Goal: Information Seeking & Learning: Learn about a topic

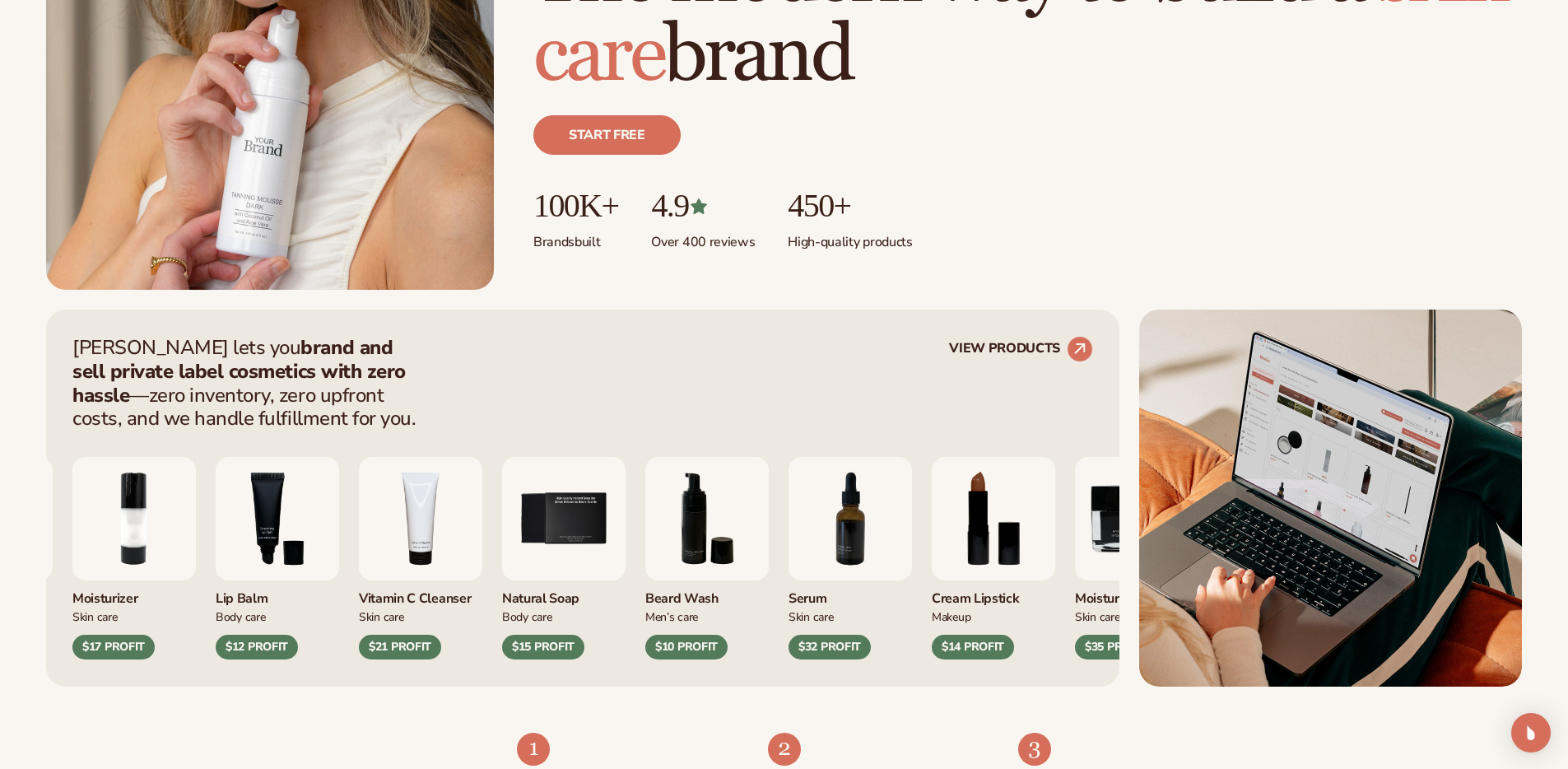
scroll to position [378, 0]
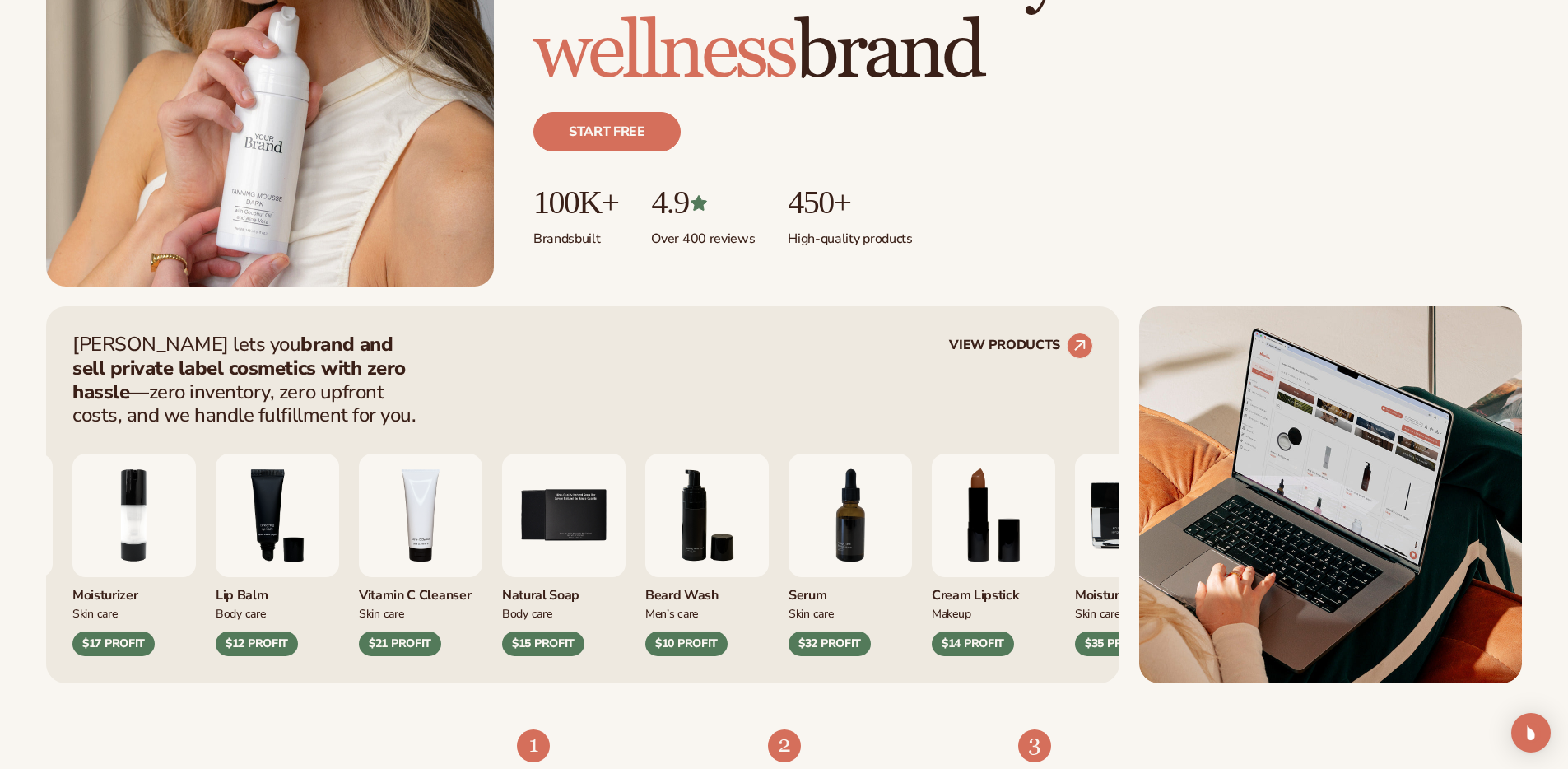
click at [315, 352] on strong "brand and sell private label cosmetics with zero hassle" at bounding box center [239, 367] width 333 height 74
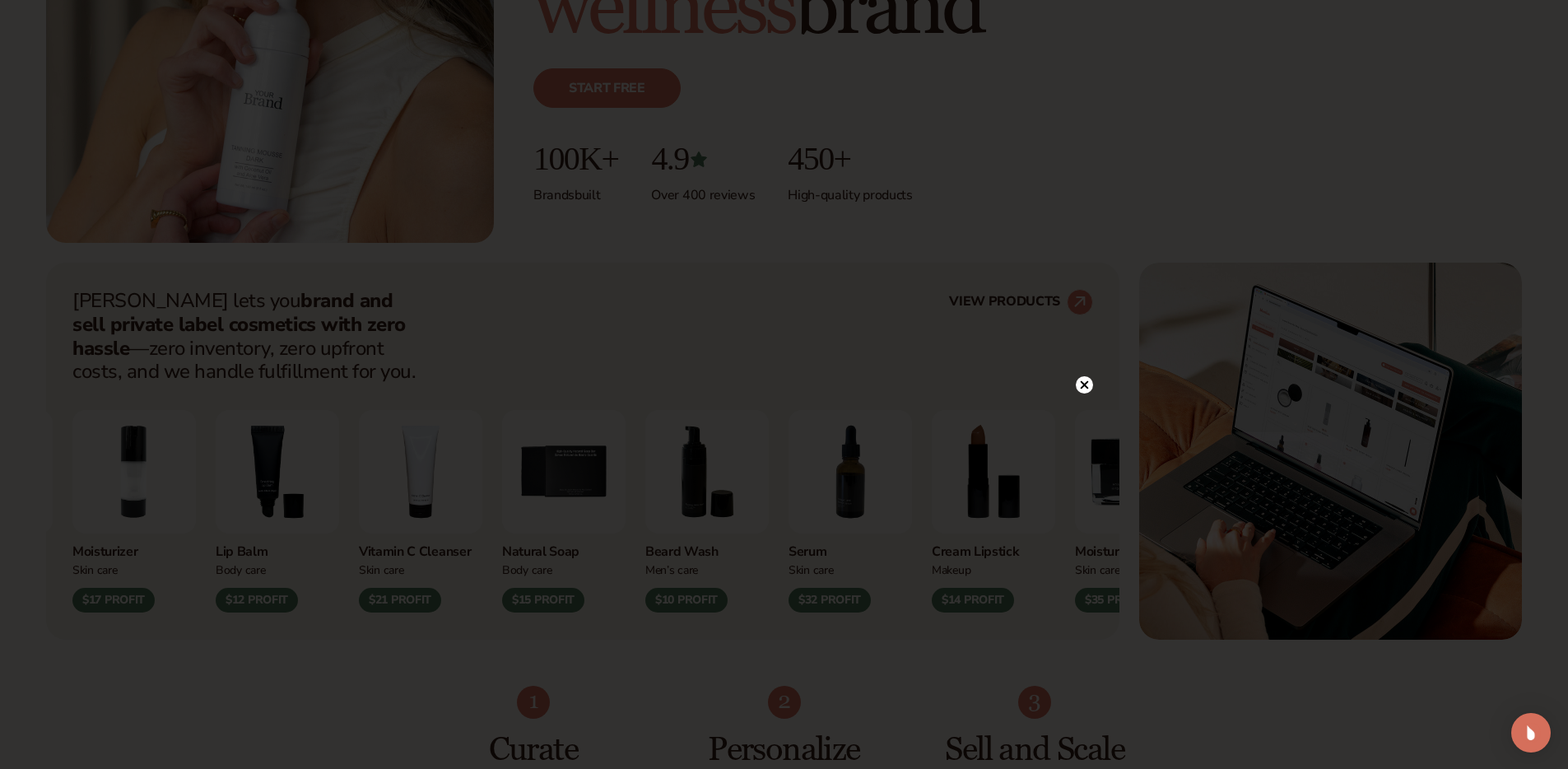
scroll to position [746, 0]
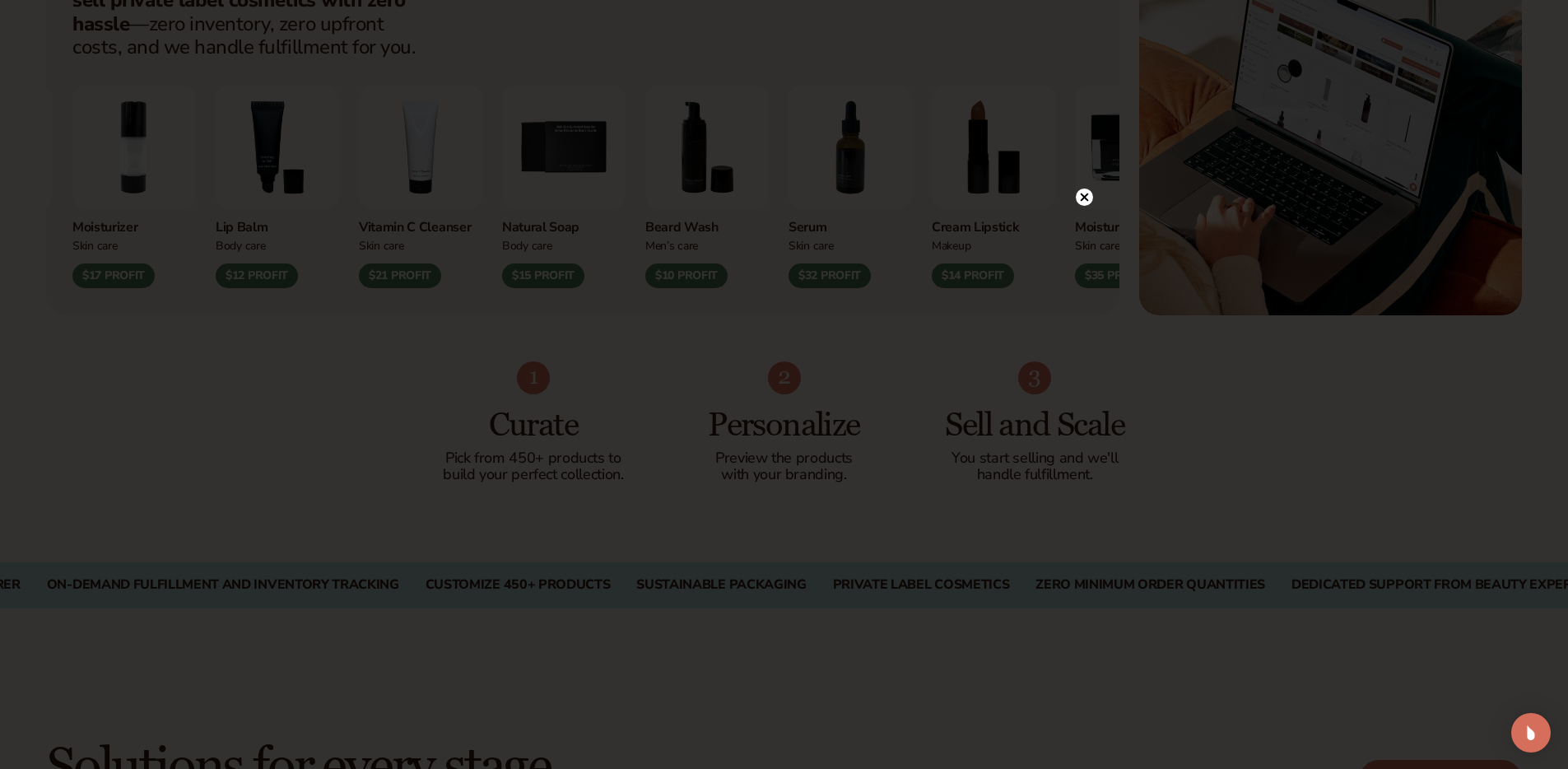
click at [1081, 198] on circle at bounding box center [1084, 197] width 17 height 17
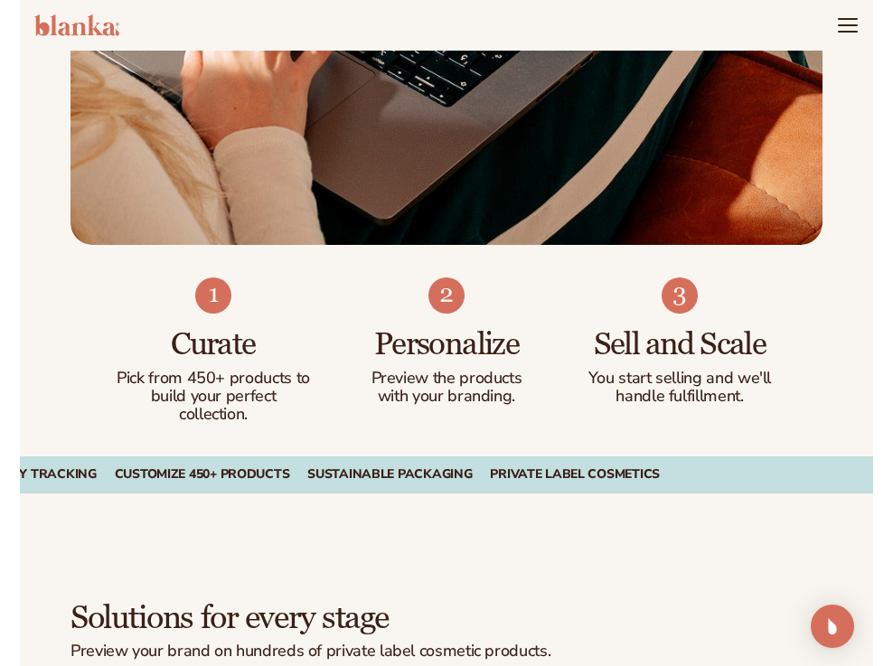
scroll to position [1431, 0]
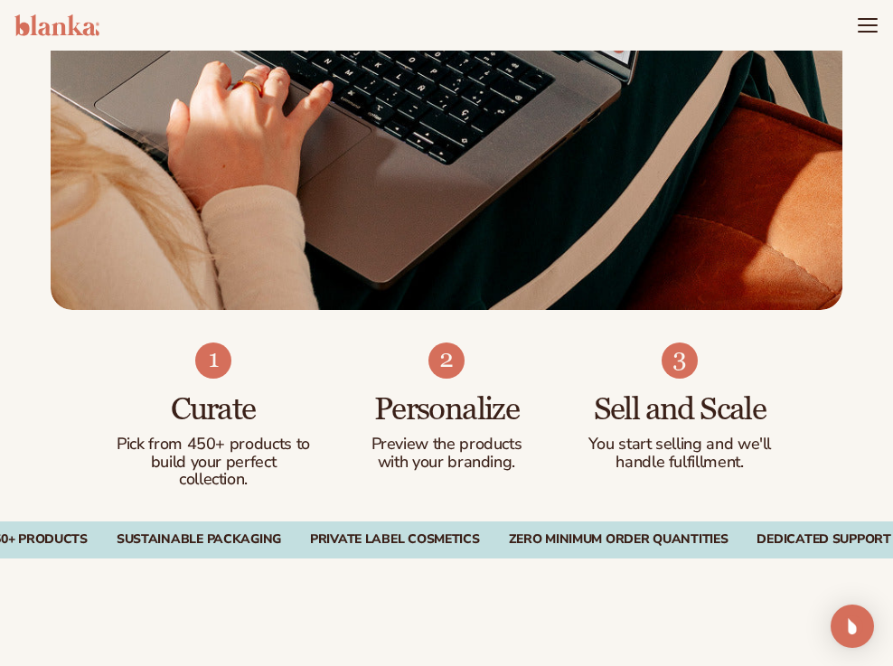
click at [0, 0] on span "pricing" at bounding box center [0, 0] width 0 height 0
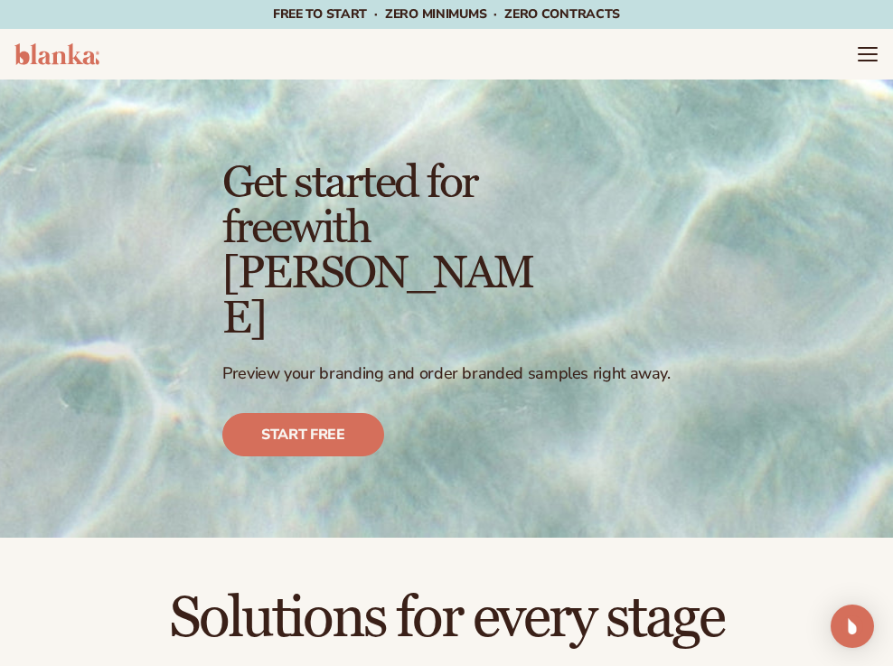
click at [0, 0] on link "How It Works" at bounding box center [0, 0] width 0 height 0
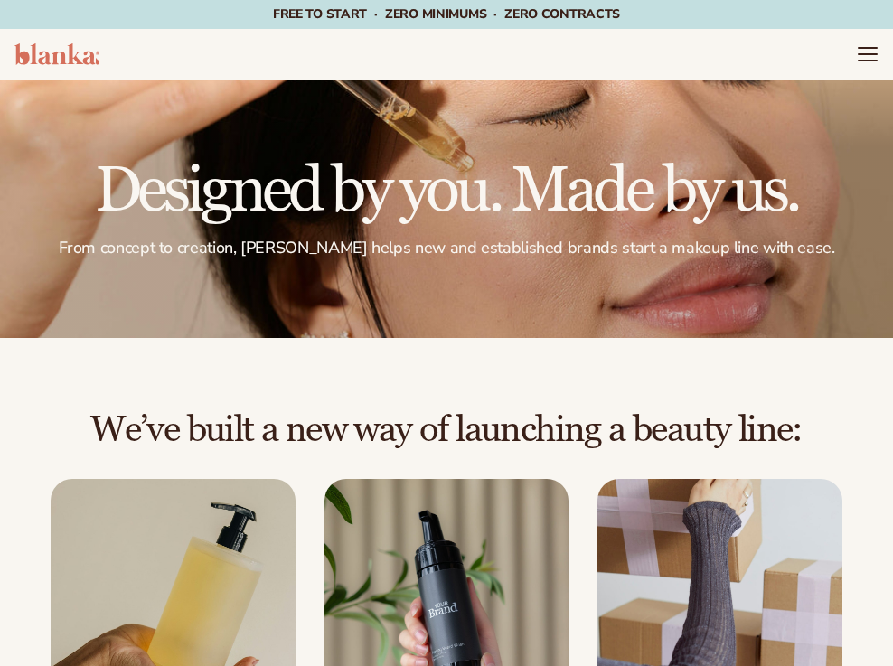
click at [99, 59] on img at bounding box center [56, 54] width 85 height 22
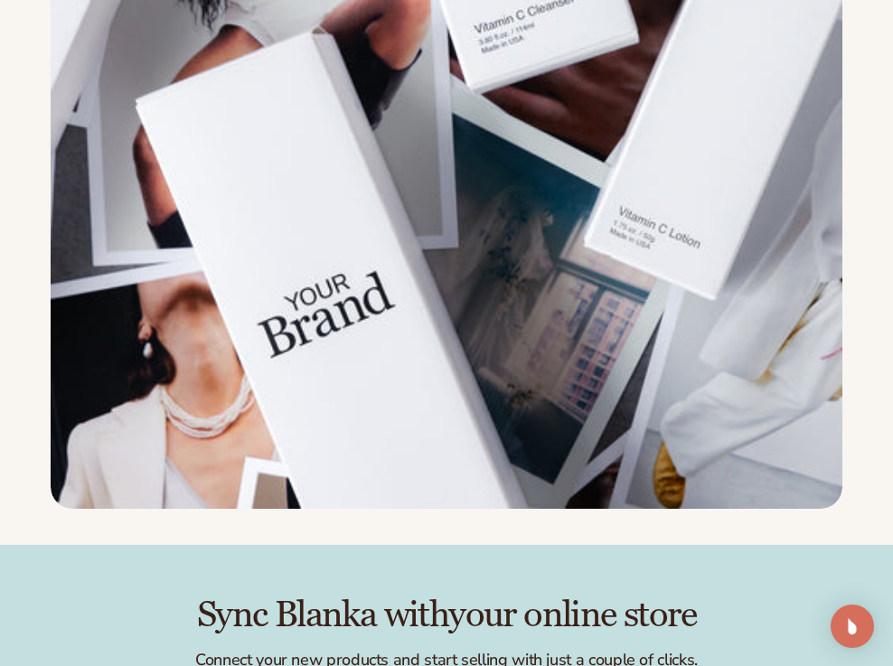
scroll to position [3665, 0]
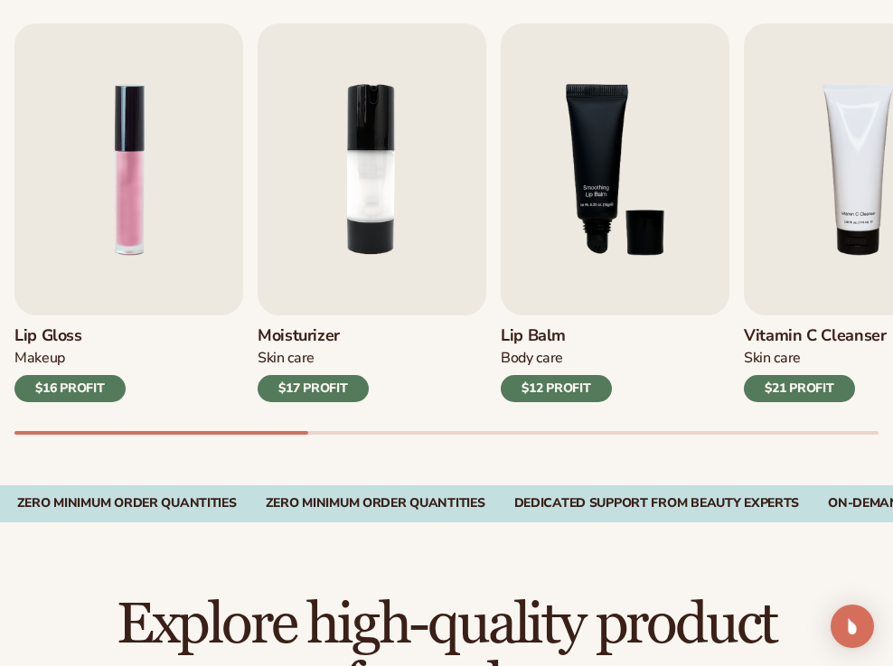
scroll to position [602, 0]
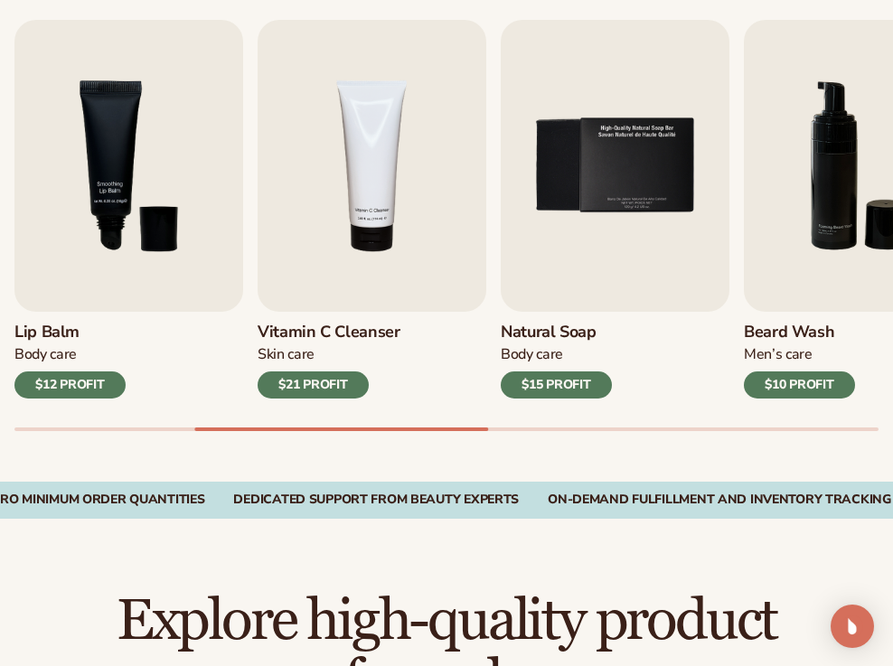
click at [488, 431] on div at bounding box center [341, 430] width 294 height 4
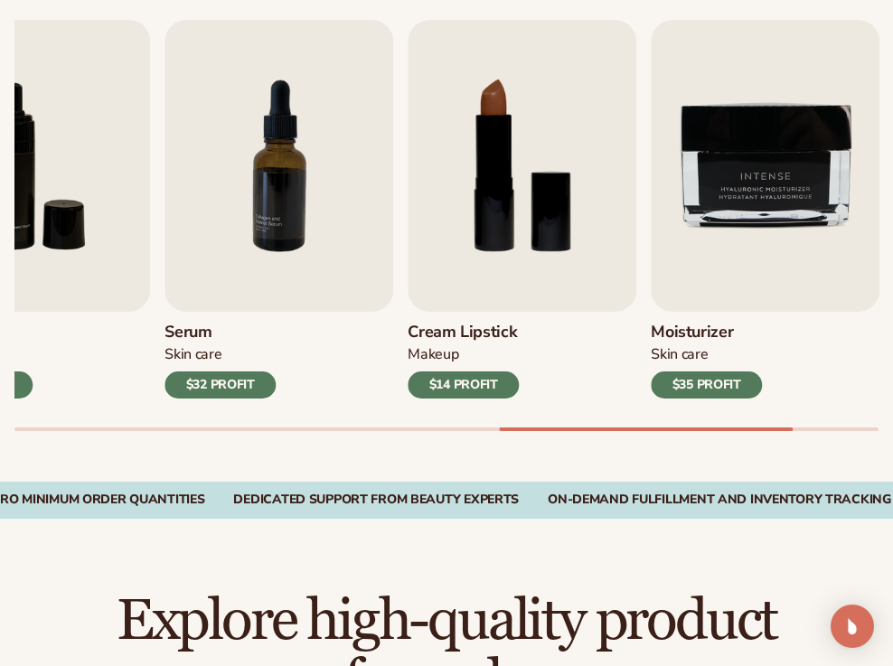
click at [793, 431] on div "Lip Gloss Makeup $16 PROFIT Moisturizer Skin Care $17 PROFIT Lip Balm Body Care…" at bounding box center [453, 225] width 879 height 411
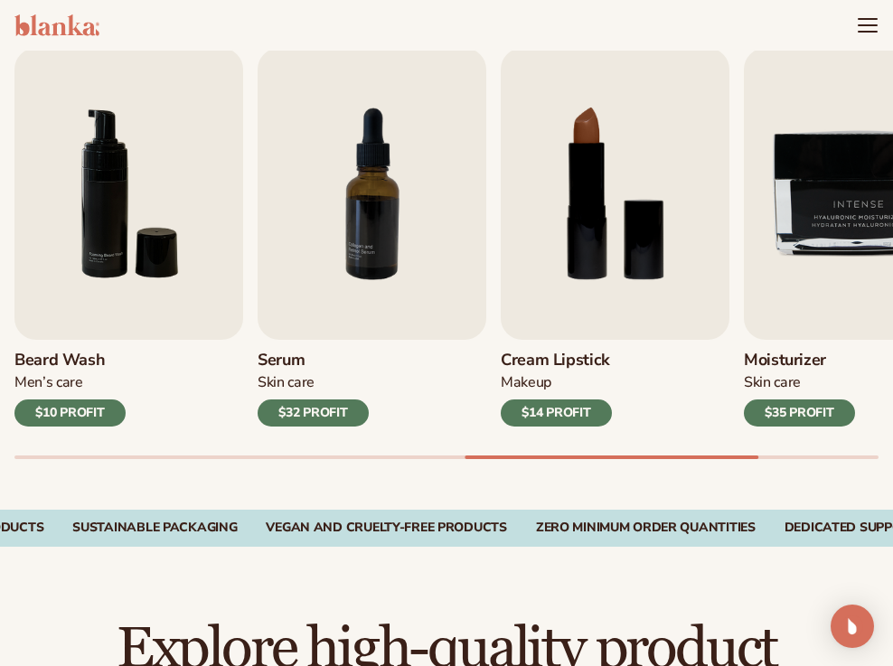
scroll to position [0, 0]
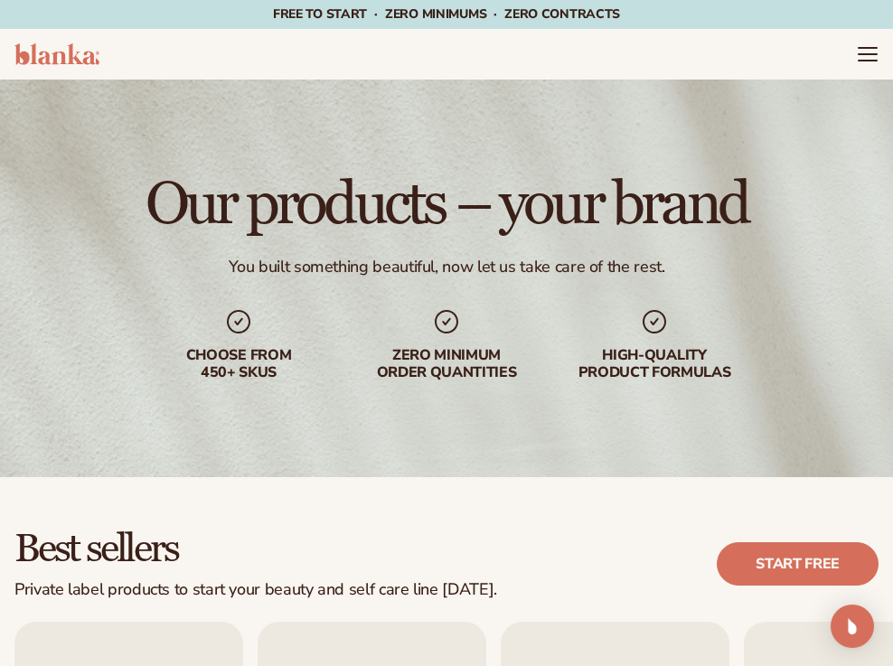
click at [0, 0] on span "pricing" at bounding box center [0, 0] width 0 height 0
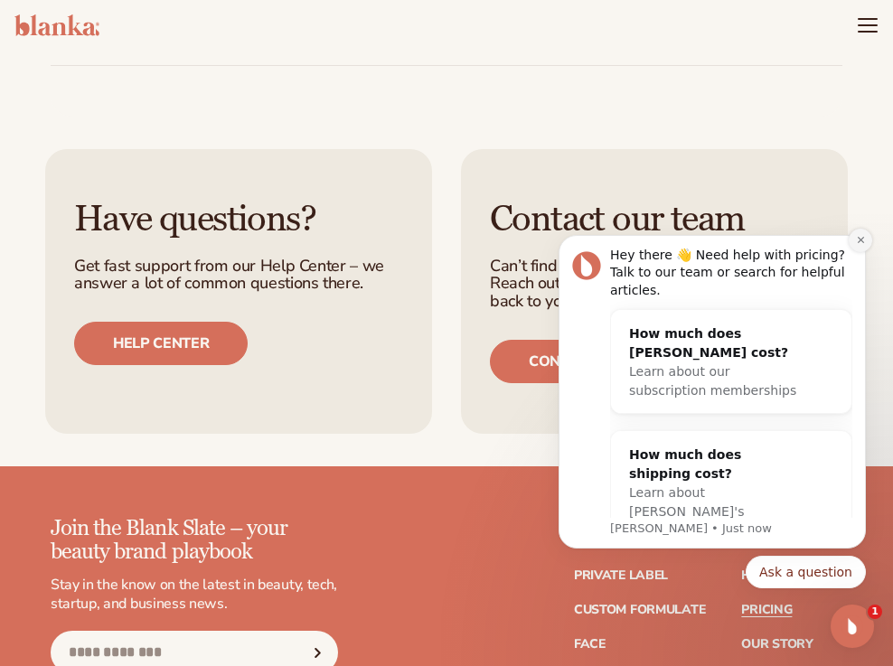
click at [862, 245] on icon "Dismiss notification" at bounding box center [861, 240] width 10 height 10
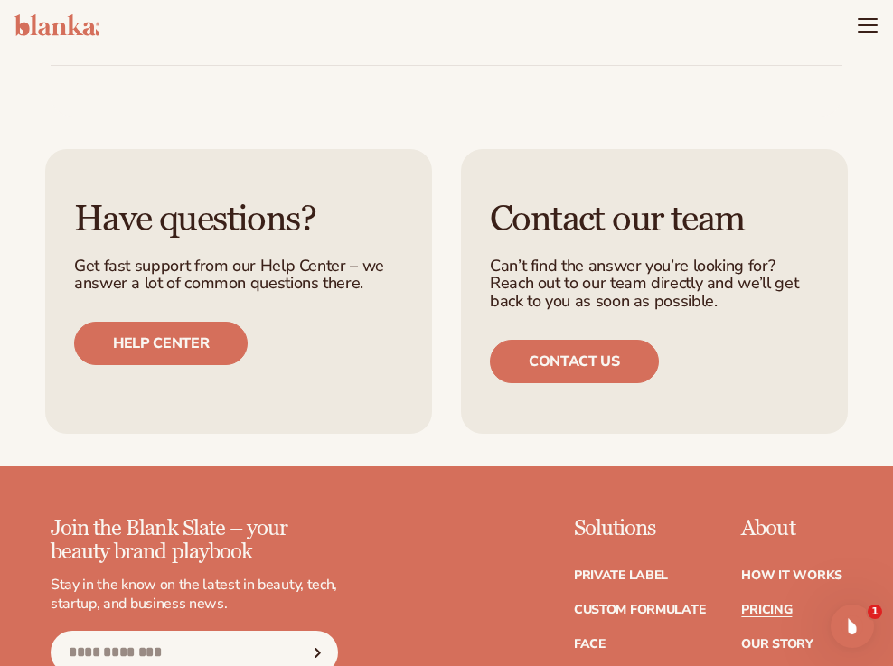
click at [99, 28] on img at bounding box center [56, 25] width 85 height 22
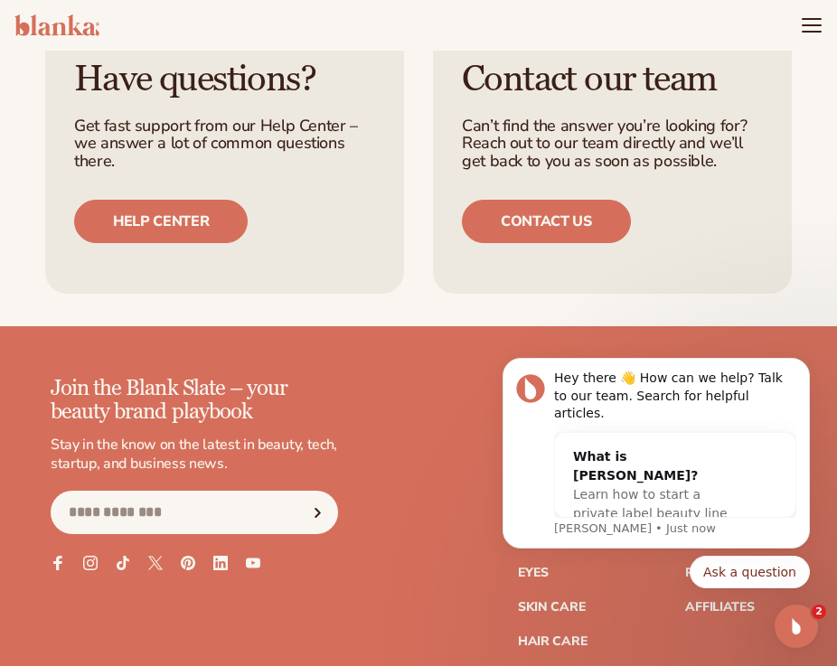
scroll to position [9736, 0]
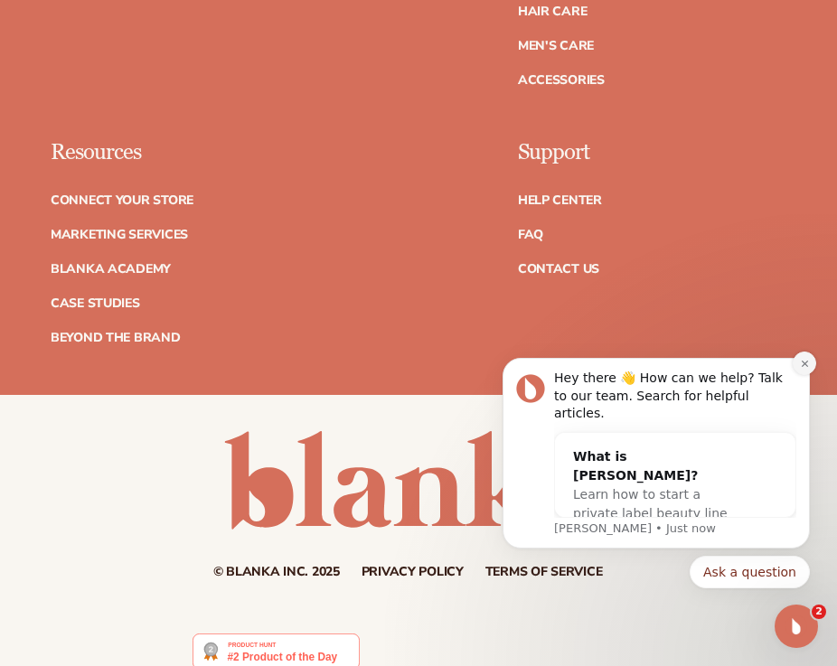
click at [804, 366] on icon "Dismiss notification" at bounding box center [804, 363] width 6 height 6
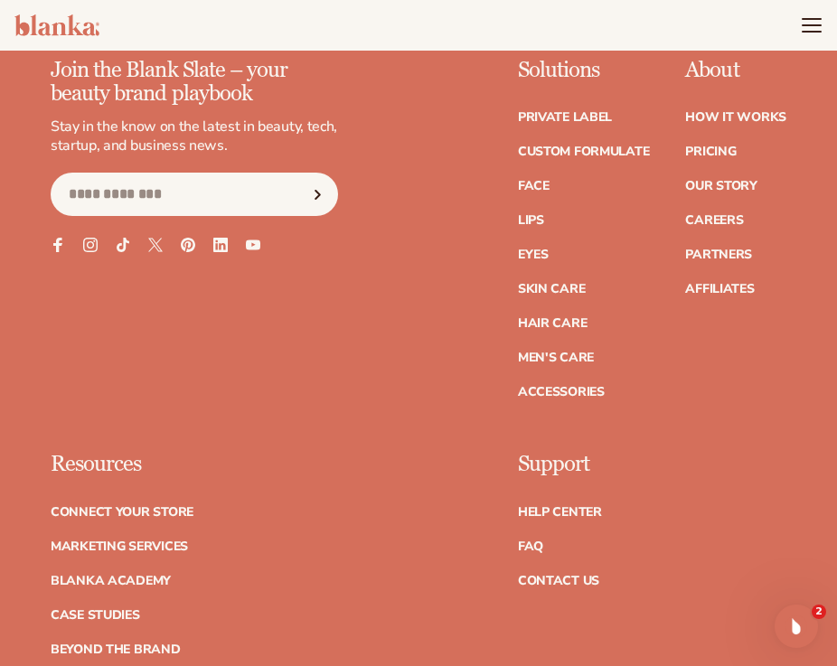
scroll to position [9416, 0]
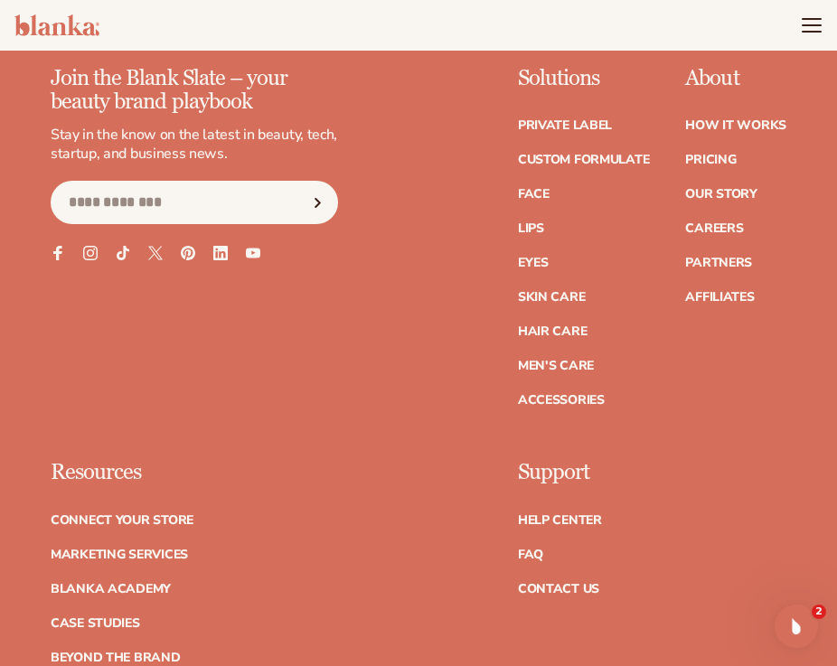
click at [796, 29] on header "Cart product catalog The Lab by Blanka" at bounding box center [418, 25] width 837 height 51
click at [805, 26] on icon "Menu" at bounding box center [812, 26] width 24 height 24
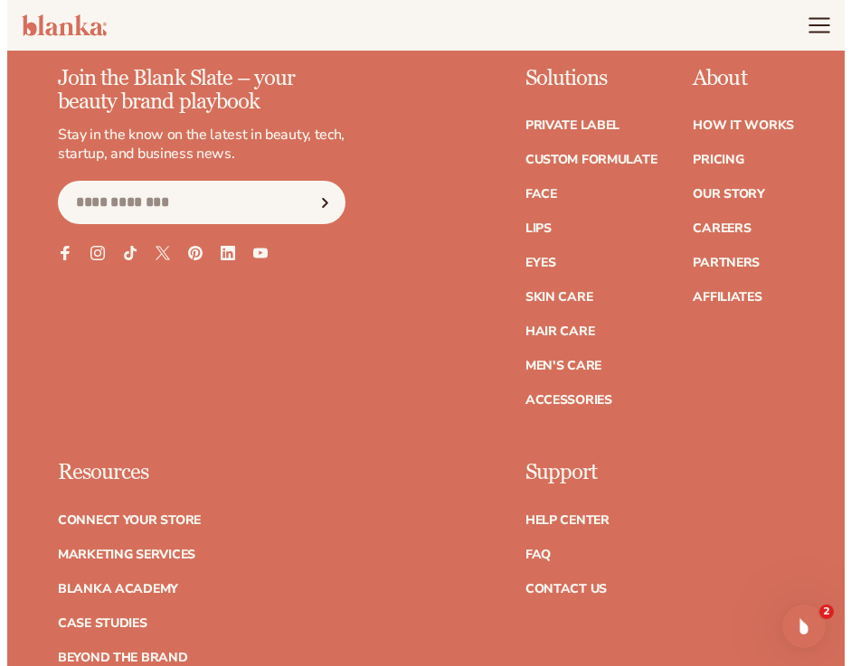
scroll to position [9490, 0]
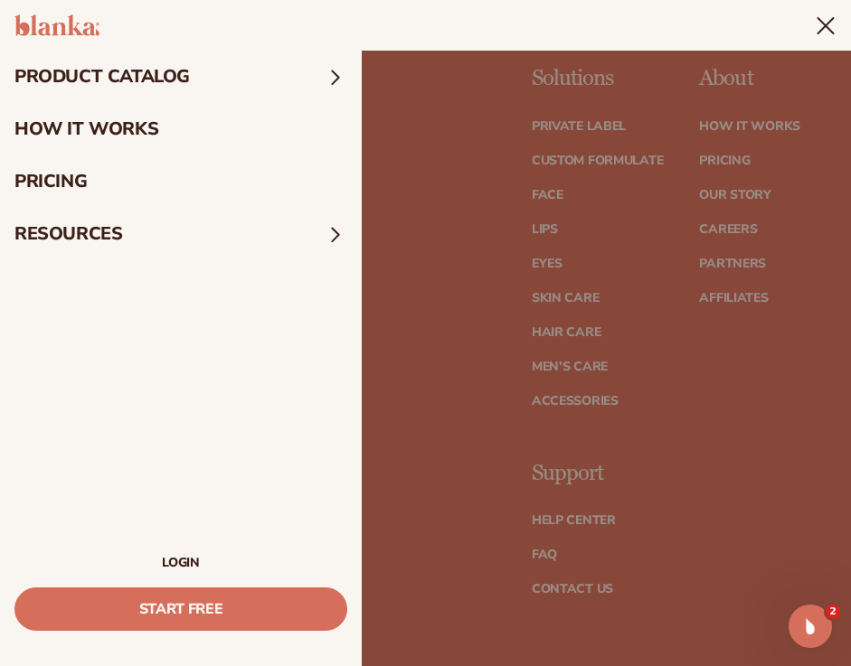
click at [196, 243] on summary "resources" at bounding box center [181, 234] width 362 height 52
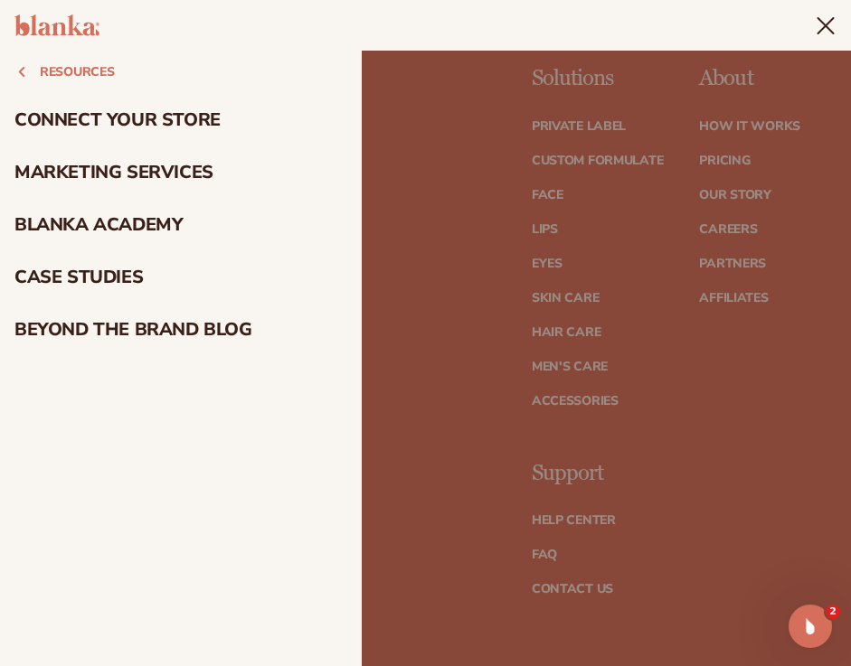
click at [146, 155] on link "Marketing services" at bounding box center [181, 172] width 362 height 52
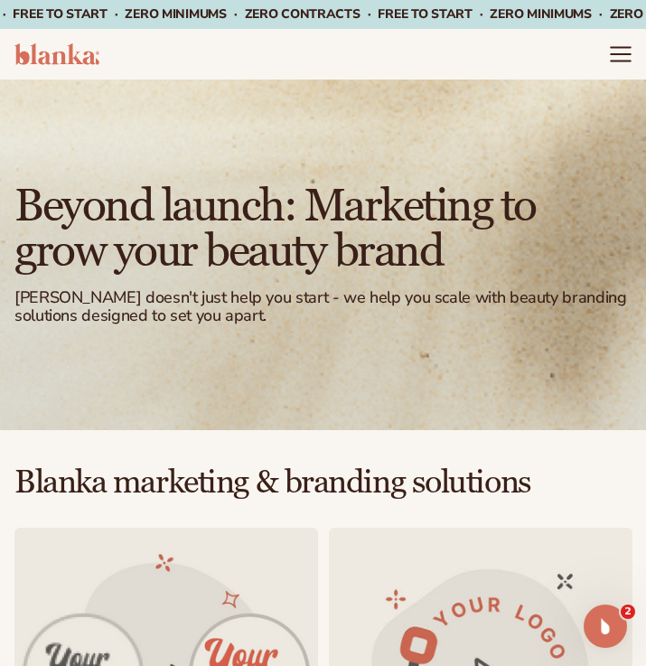
click at [622, 54] on icon "Menu" at bounding box center [620, 54] width 19 height 0
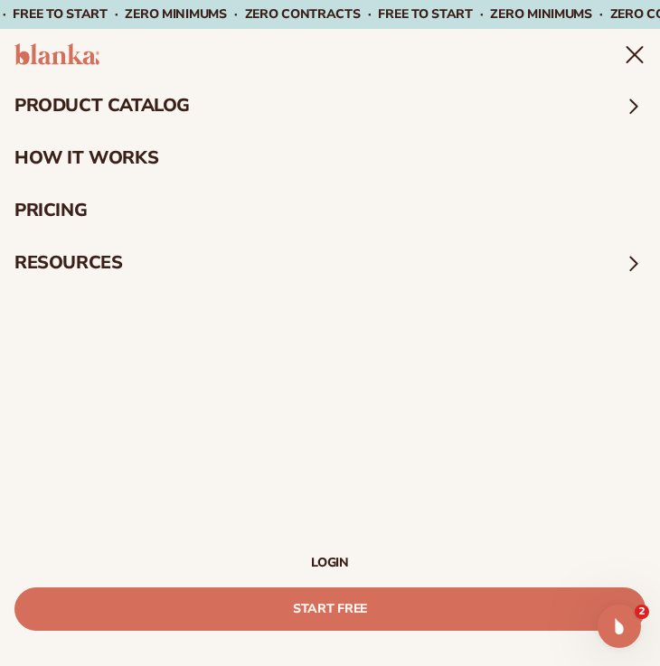
click at [626, 267] on span at bounding box center [634, 263] width 24 height 24
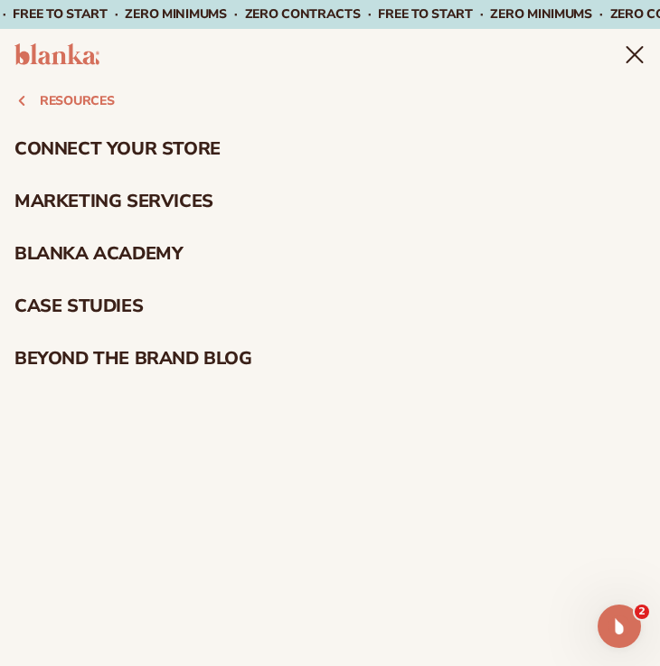
click at [109, 307] on link "case studies" at bounding box center [330, 306] width 660 height 52
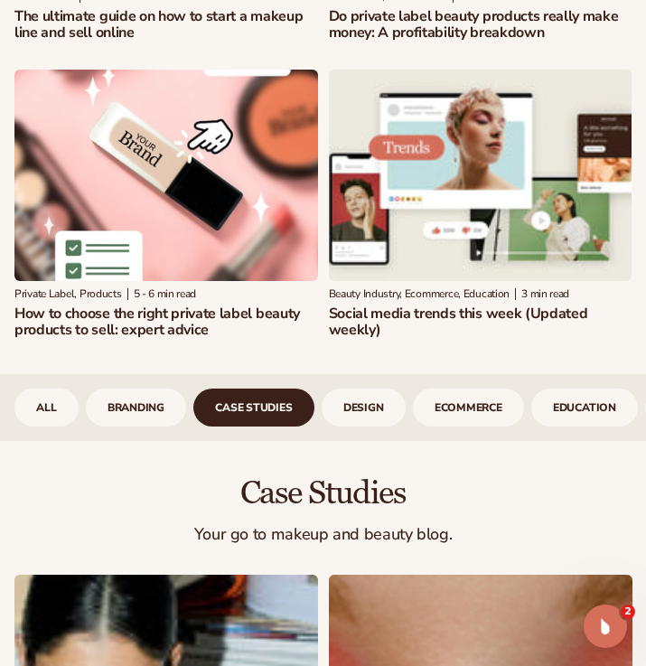
scroll to position [992, 0]
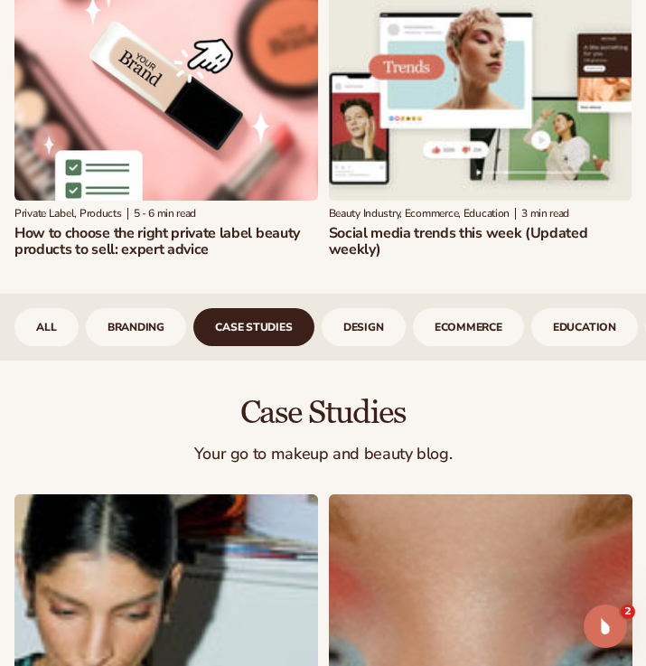
click at [380, 308] on link "design" at bounding box center [364, 327] width 84 height 38
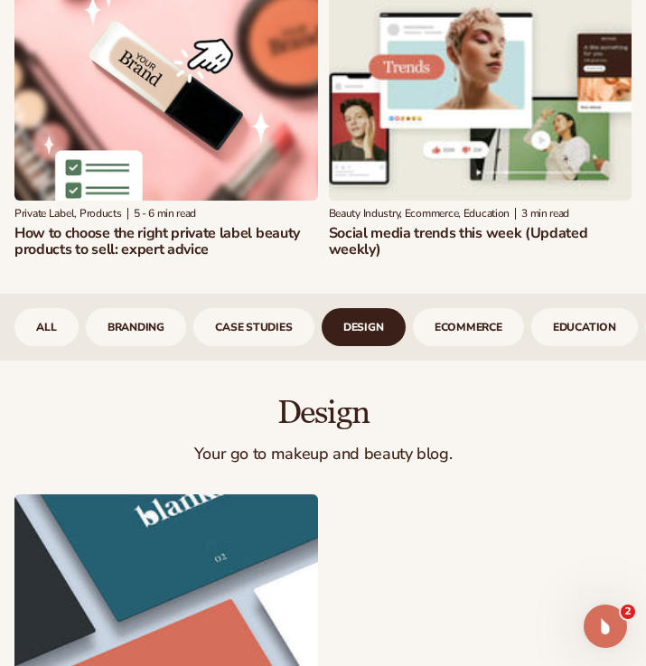
click at [474, 308] on link "ecommerce" at bounding box center [468, 327] width 111 height 38
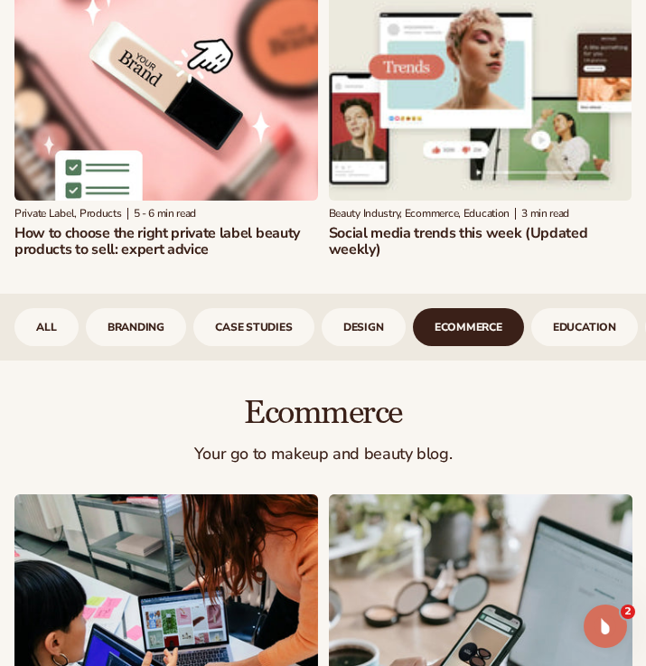
click at [361, 308] on link "design" at bounding box center [364, 327] width 84 height 38
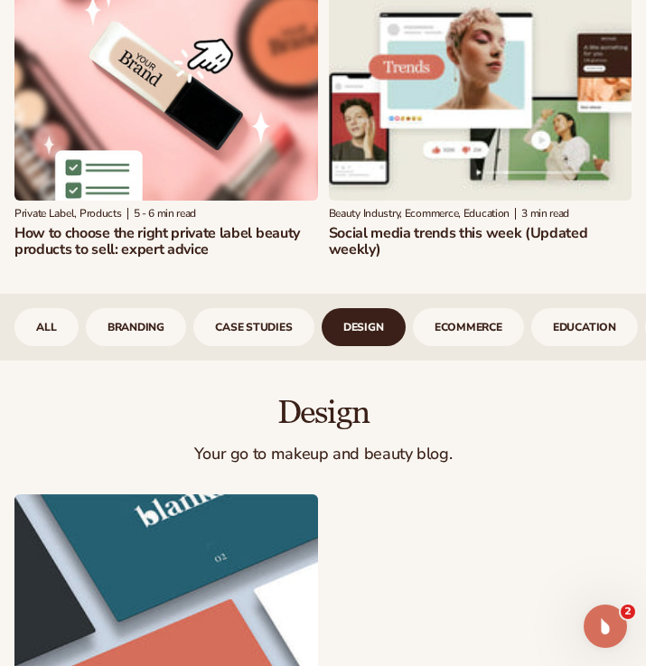
click at [279, 308] on link "case studies" at bounding box center [253, 327] width 121 height 38
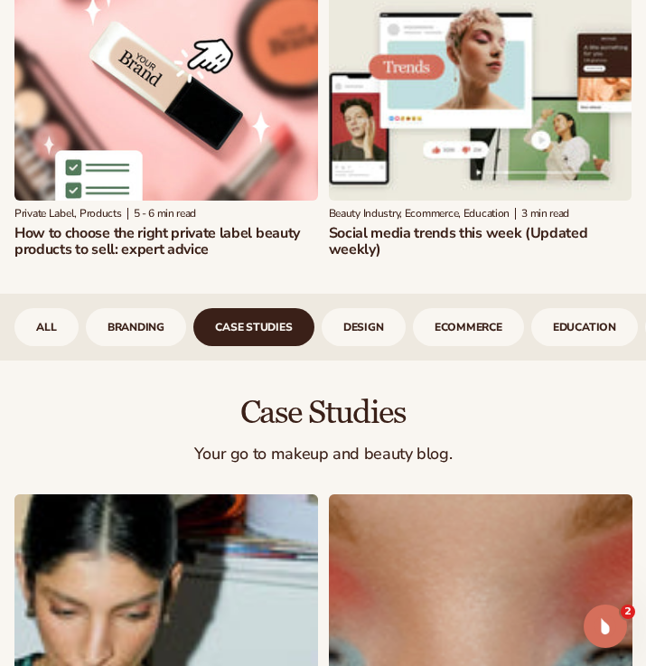
click at [129, 308] on link "branding" at bounding box center [136, 327] width 100 height 38
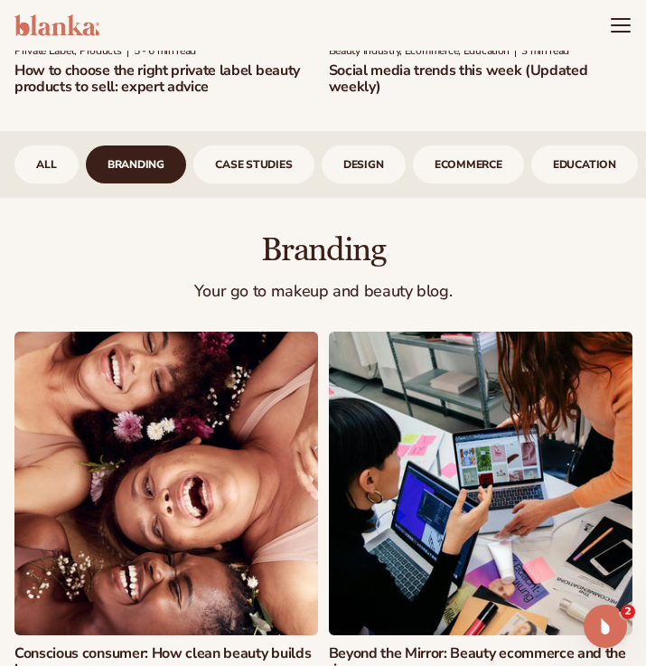
scroll to position [1148, 0]
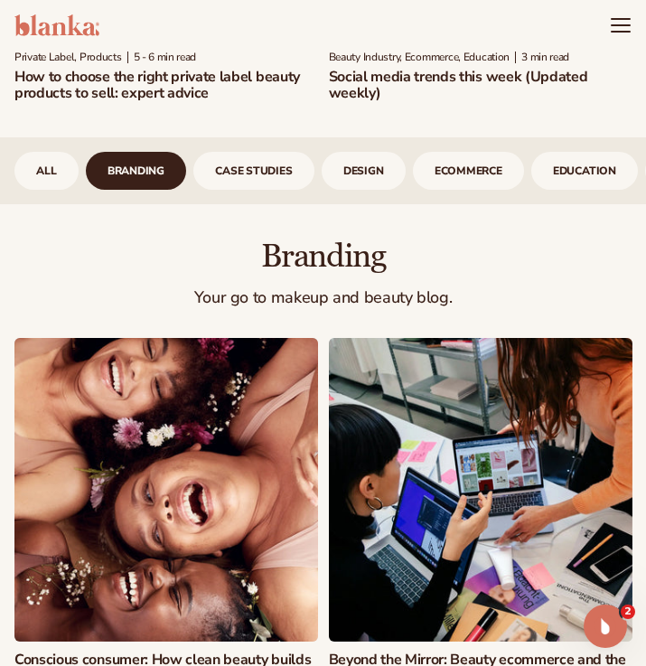
click at [245, 152] on link "case studies" at bounding box center [253, 171] width 121 height 38
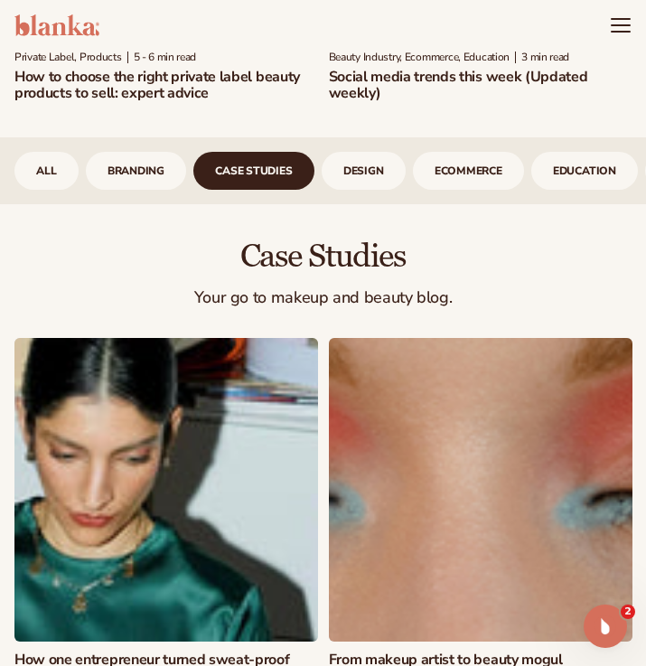
click at [360, 152] on link "design" at bounding box center [364, 171] width 84 height 38
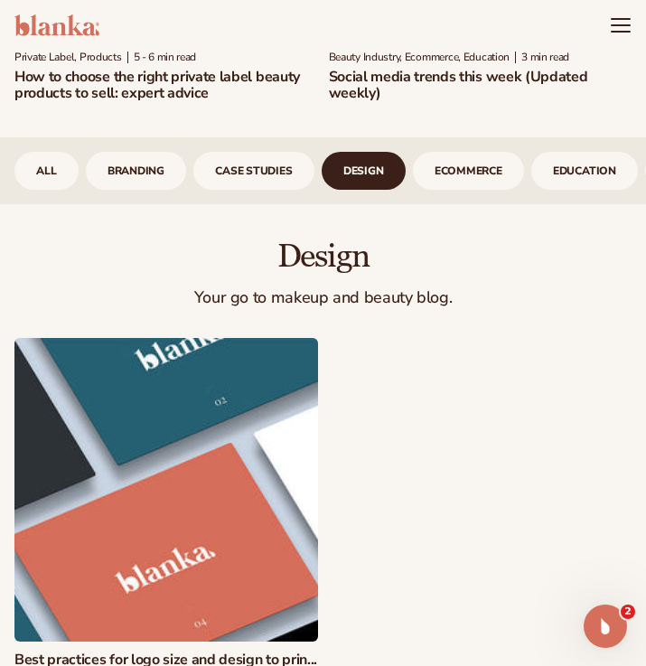
click at [446, 152] on link "ecommerce" at bounding box center [468, 171] width 111 height 38
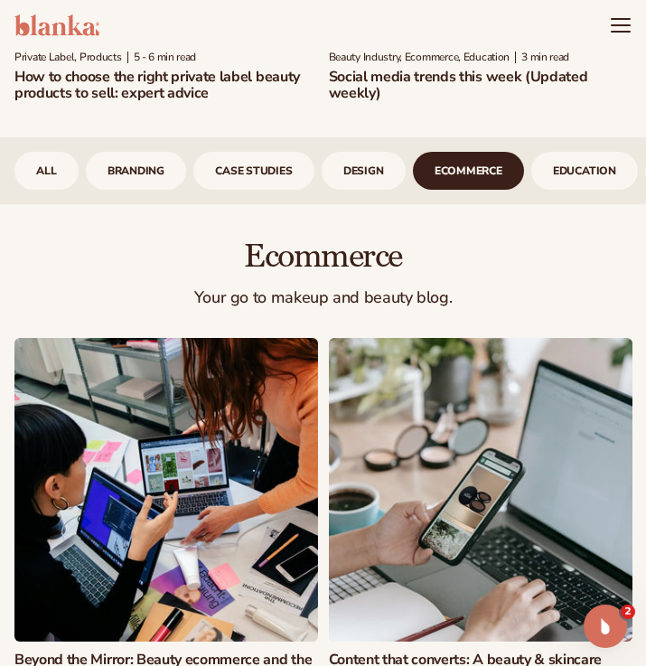
click at [367, 152] on link "design" at bounding box center [364, 171] width 84 height 38
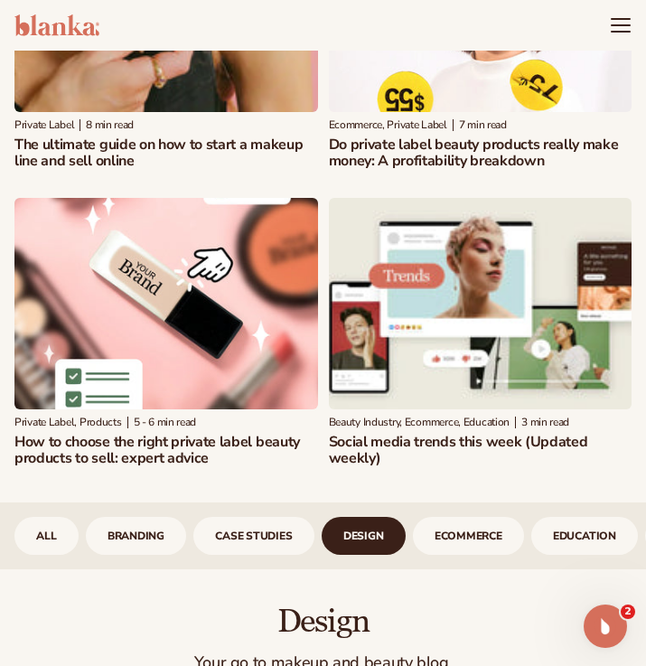
scroll to position [761, 0]
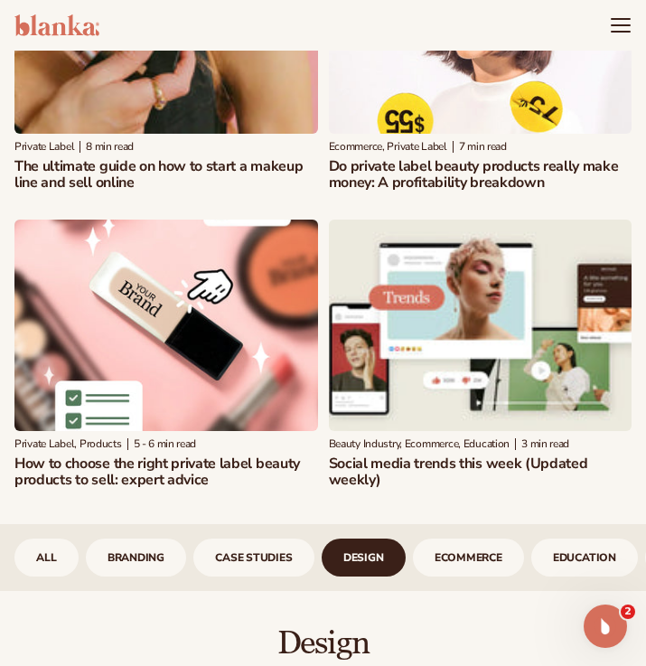
click at [545, 256] on img at bounding box center [481, 326] width 304 height 212
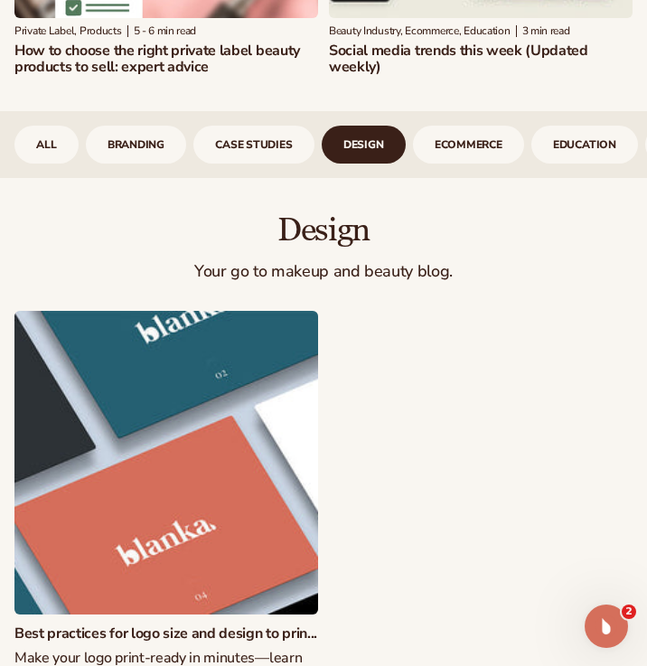
scroll to position [1123, 0]
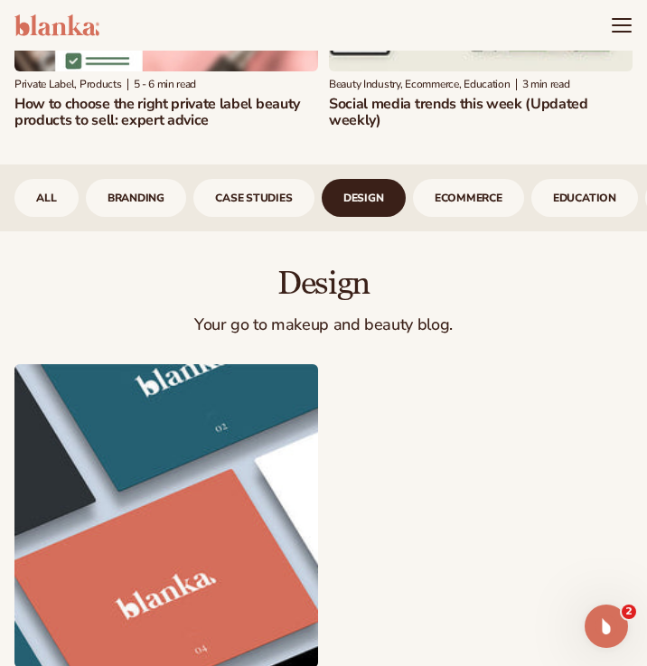
click at [634, 298] on div "design Your go to makeup and beauty blog. Make your logo print-ready in minutes…" at bounding box center [323, 530] width 647 height 598
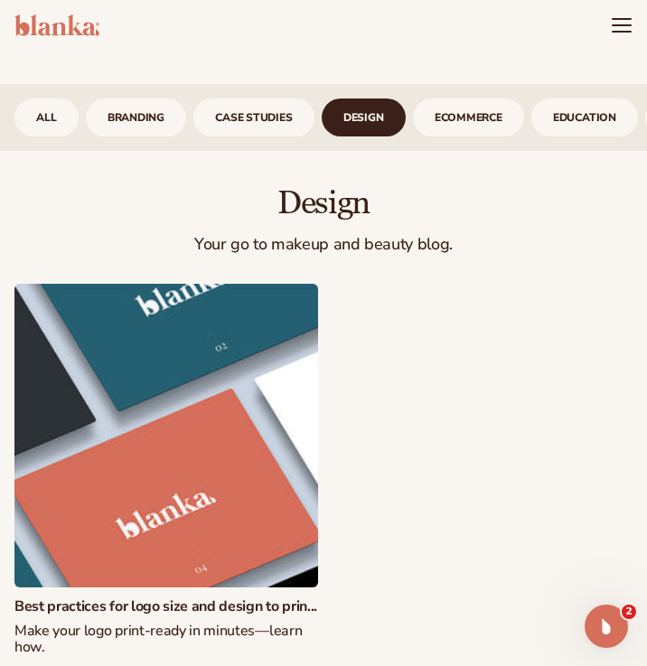
scroll to position [1201, 0]
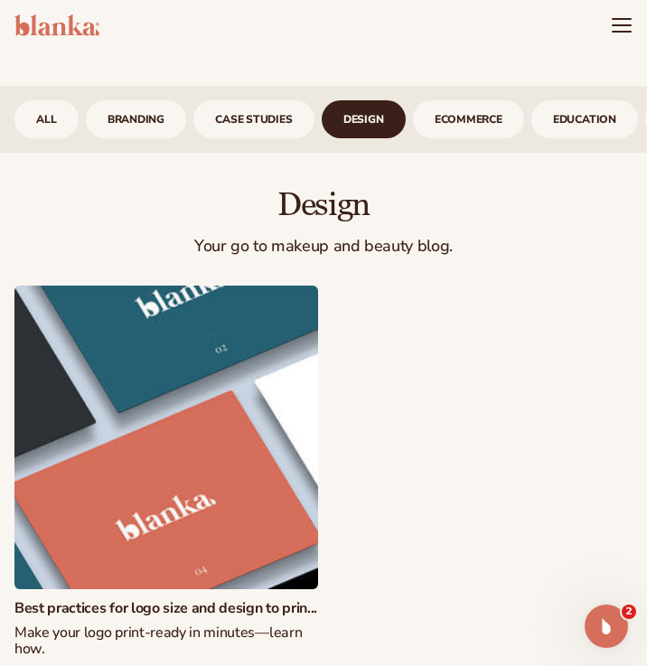
click at [259, 100] on link "case studies" at bounding box center [253, 119] width 121 height 38
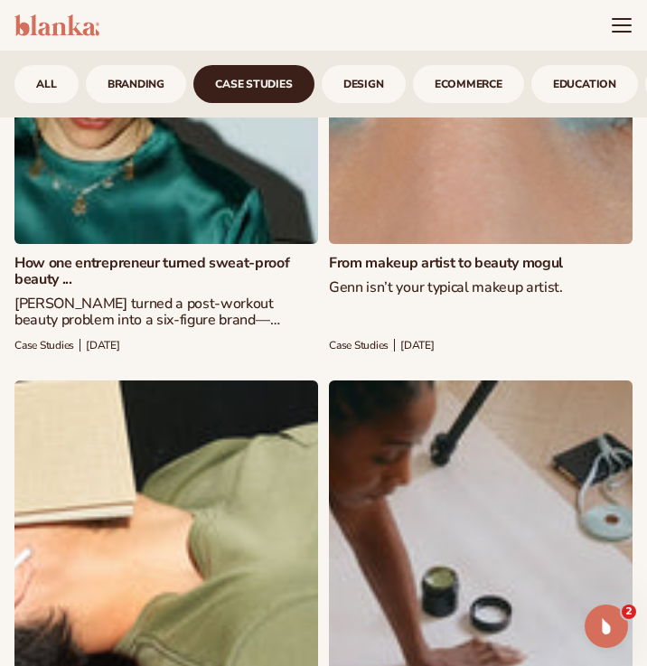
scroll to position [1426, 0]
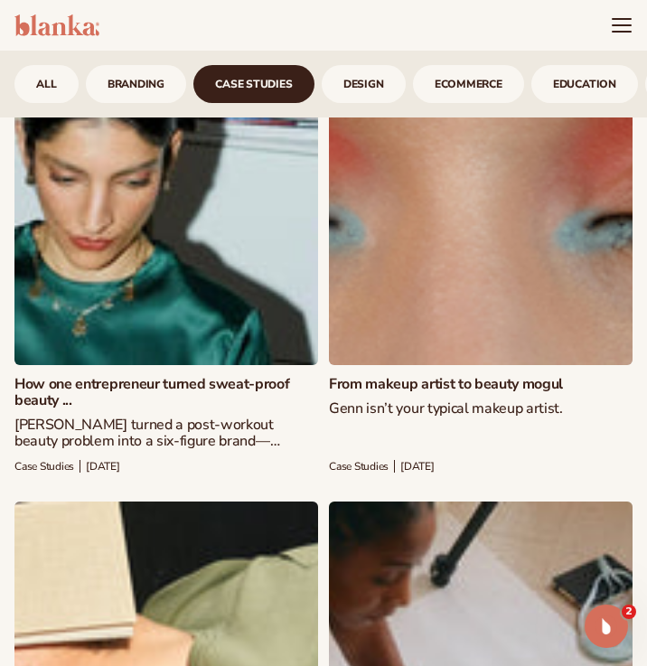
click at [358, 34] on header "Cart product catalog The Lab by [PERSON_NAME]" at bounding box center [323, 25] width 647 height 51
click at [374, 40] on header "Cart product catalog The Lab by [PERSON_NAME]" at bounding box center [323, 25] width 647 height 51
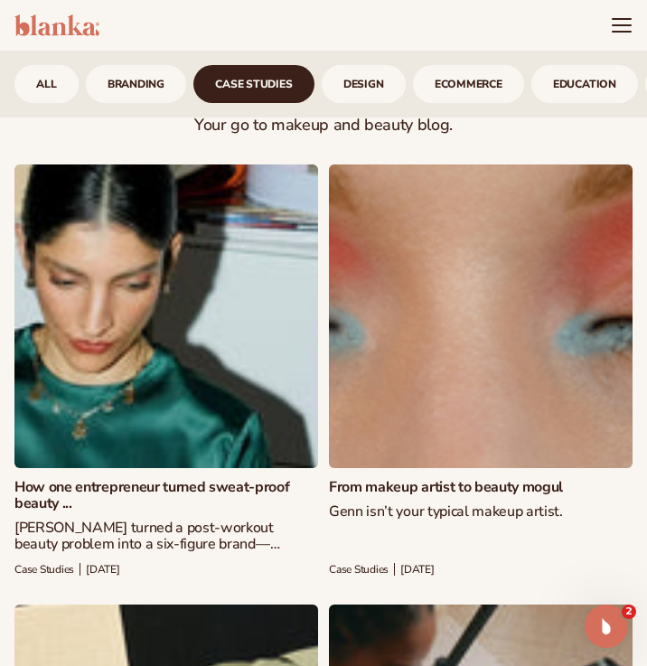
scroll to position [1319, 0]
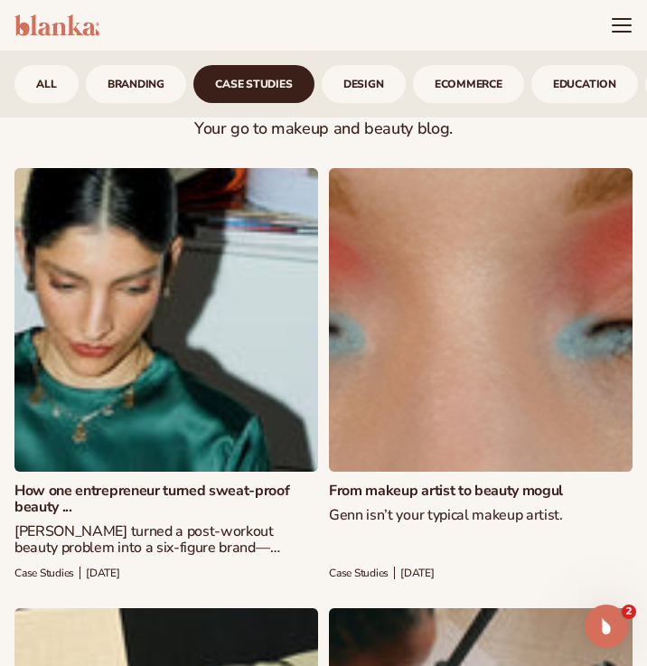
click at [365, 23] on header "Cart product catalog The Lab by [PERSON_NAME]" at bounding box center [323, 25] width 647 height 51
click at [391, 13] on header "Cart product catalog The Lab by [PERSON_NAME]" at bounding box center [323, 25] width 647 height 51
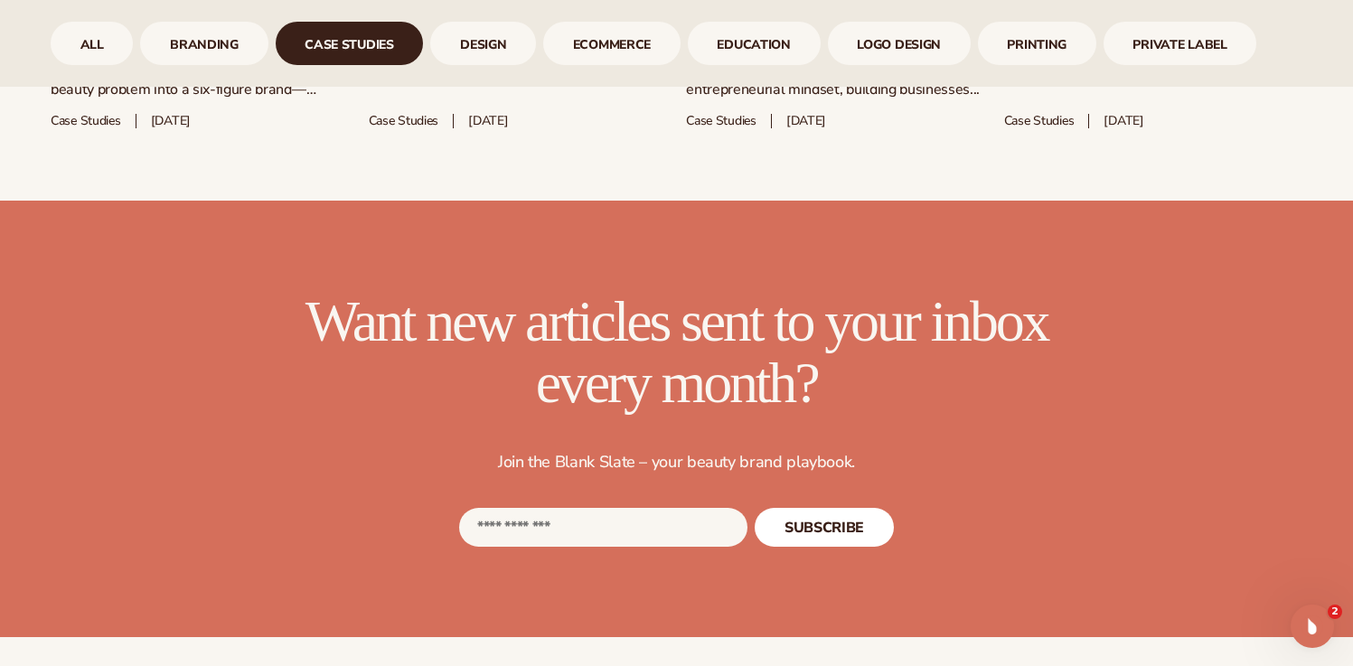
scroll to position [1331, 0]
